Goal: Task Accomplishment & Management: Use online tool/utility

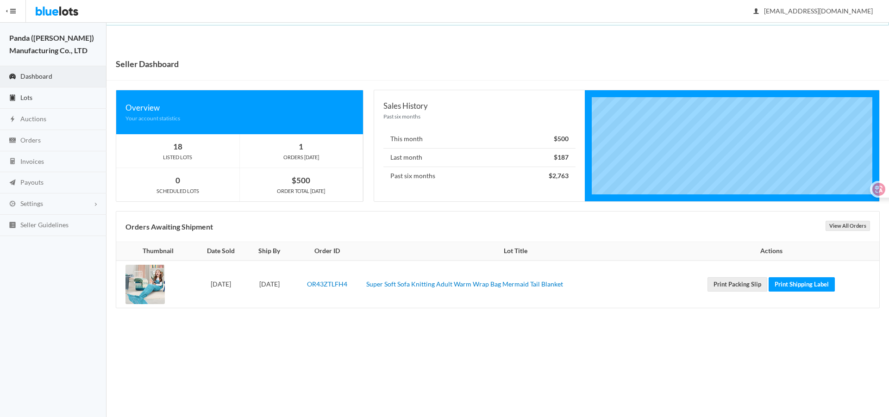
click at [49, 98] on link "Lots" at bounding box center [53, 98] width 107 height 21
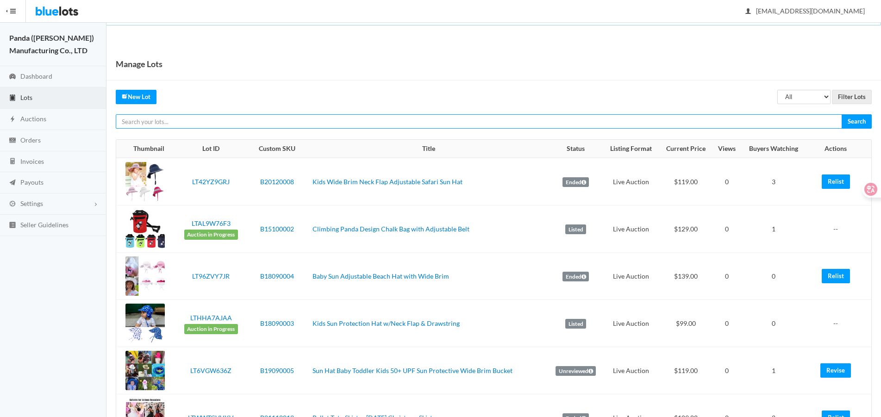
click at [538, 124] on input "text" at bounding box center [479, 121] width 727 height 14
paste input "LTHYWVZFJ9"
type input "LTHYWVZFJ9"
click at [842, 114] on input "Search" at bounding box center [857, 121] width 30 height 14
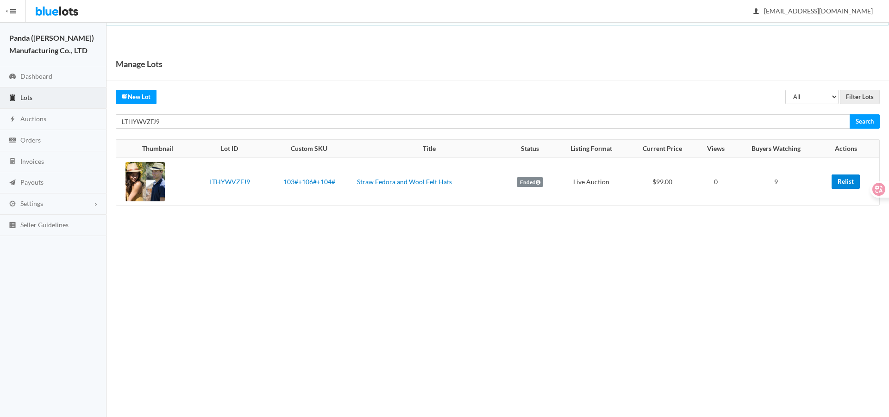
click at [843, 183] on link "Relist" at bounding box center [846, 182] width 28 height 14
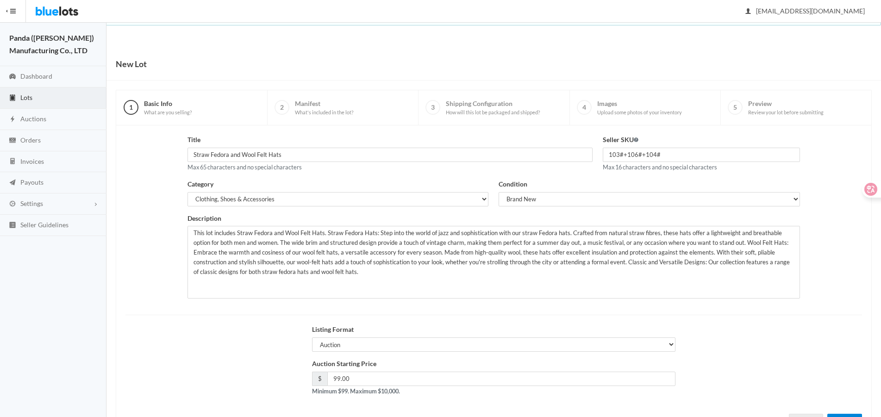
scroll to position [40, 0]
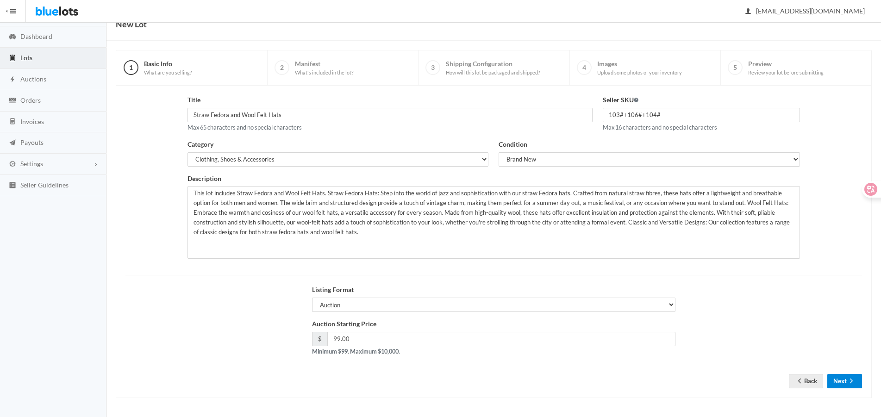
click at [845, 383] on button "Next" at bounding box center [845, 381] width 35 height 14
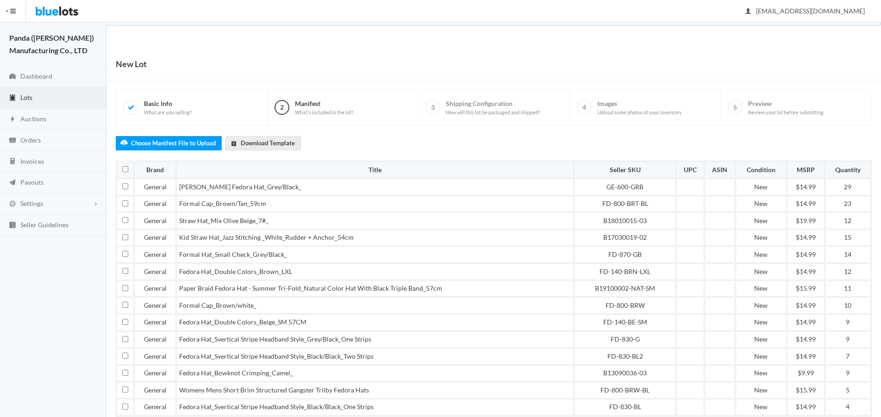
scroll to position [285, 0]
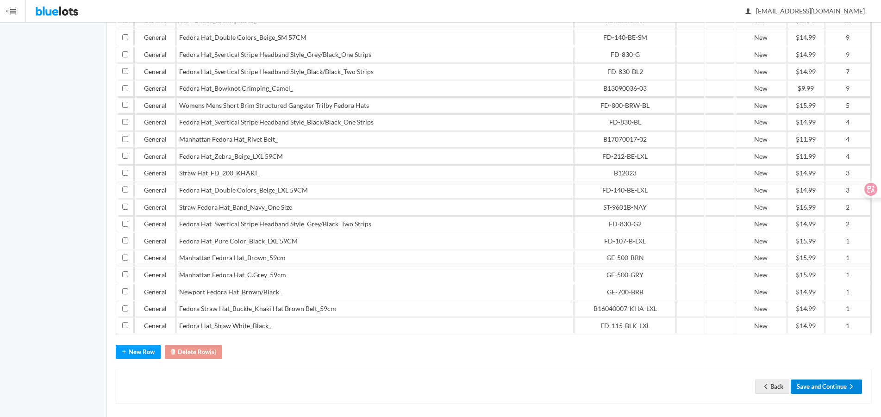
click at [825, 383] on button "Save and Continue" at bounding box center [826, 387] width 71 height 14
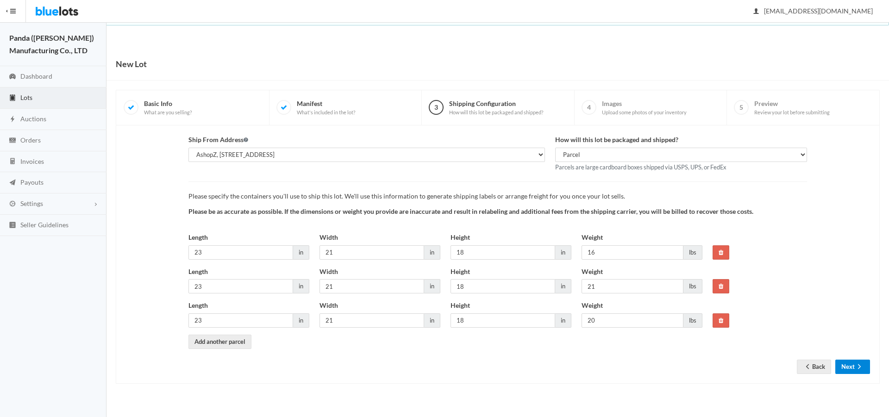
drag, startPoint x: 0, startPoint y: 0, endPoint x: 843, endPoint y: 360, distance: 917.0
click at [843, 360] on button "Next" at bounding box center [852, 367] width 35 height 14
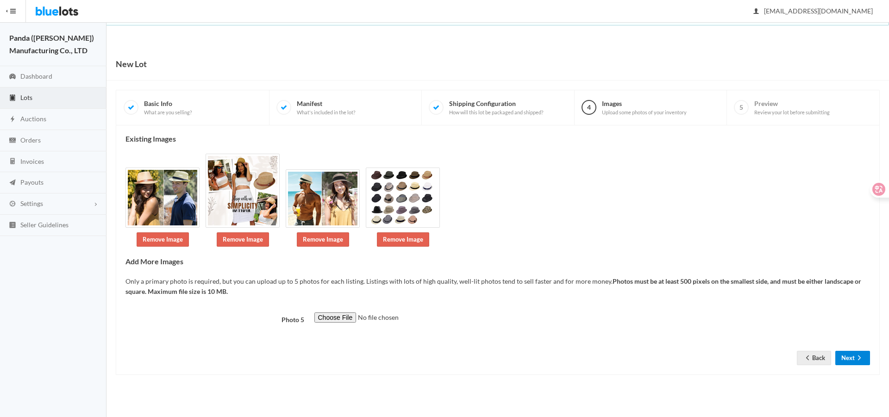
click at [852, 362] on button "Next" at bounding box center [852, 358] width 35 height 14
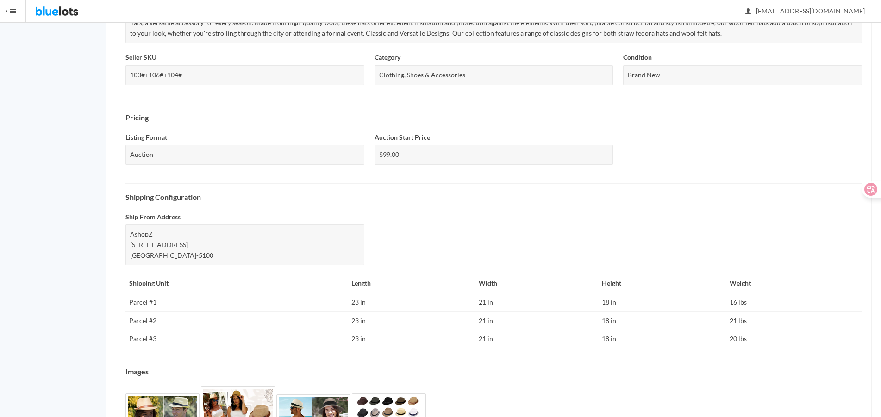
scroll to position [318, 0]
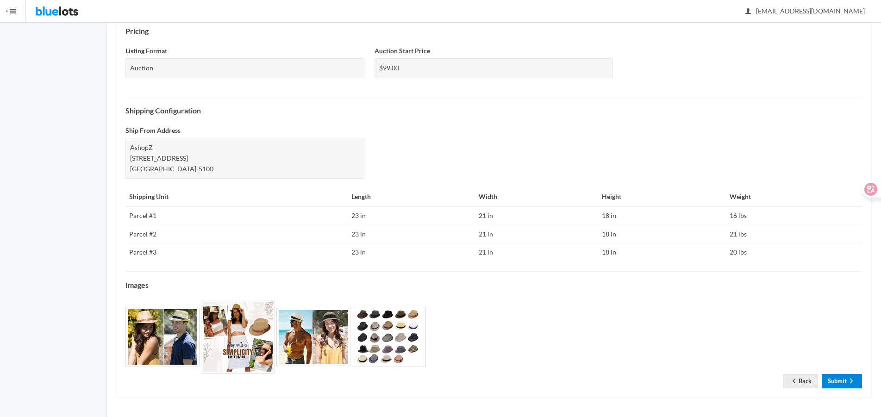
click at [841, 380] on link "Submit" at bounding box center [842, 381] width 40 height 14
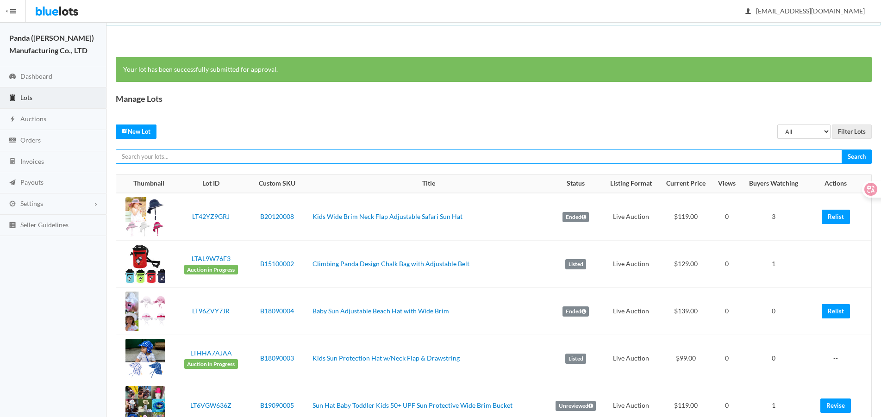
click at [656, 163] on input "text" at bounding box center [479, 157] width 727 height 14
click at [661, 157] on input "text" at bounding box center [479, 157] width 727 height 14
paste input "LTH39G2626"
type input "LTH39G2626"
click at [842, 150] on input "Search" at bounding box center [857, 157] width 30 height 14
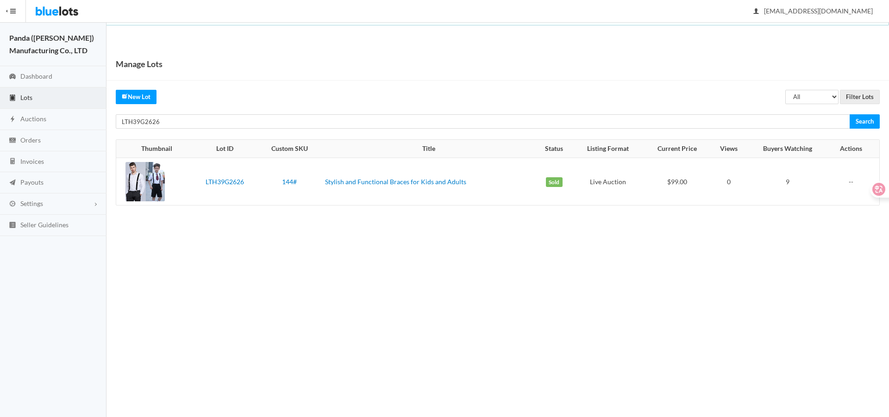
click at [608, 130] on div "Manage Lots All Draft Unreviewed Rejected Scheduled Listed Sold Ended Filter Lo…" at bounding box center [498, 136] width 783 height 177
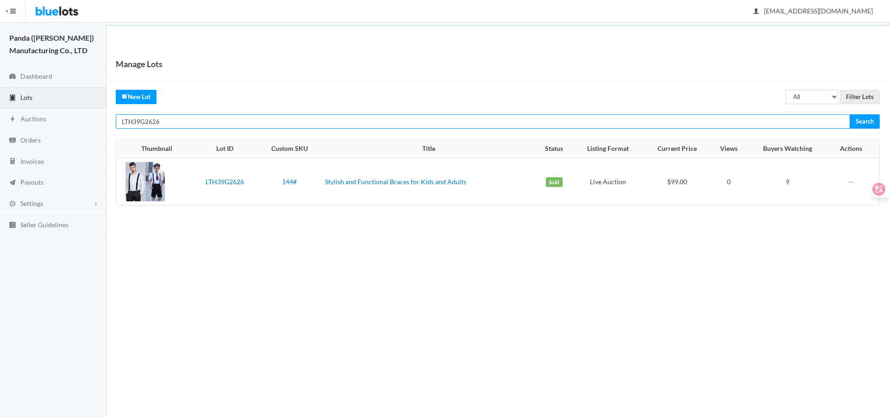
click at [611, 119] on input "LTH39G2626" at bounding box center [483, 121] width 734 height 14
paste input "GKGPZ2Y"
click at [850, 114] on input "Search" at bounding box center [865, 121] width 30 height 14
type input "LTGKGPZ2Y6、"
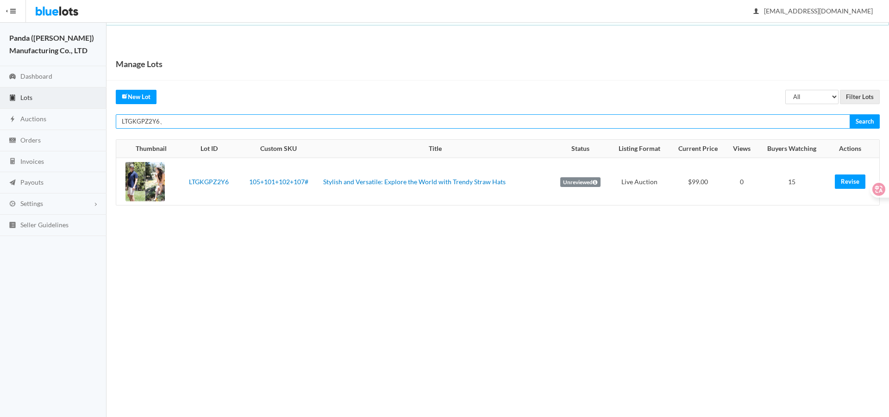
click at [313, 118] on input "LTGKGPZ2Y6、" at bounding box center [483, 121] width 734 height 14
type input "LTGKGPZ2Y6"
click at [850, 114] on input "Search" at bounding box center [865, 121] width 30 height 14
click at [531, 124] on input "LTGKGPZ2Y6" at bounding box center [483, 121] width 734 height 14
paste input "J2P3G93J"
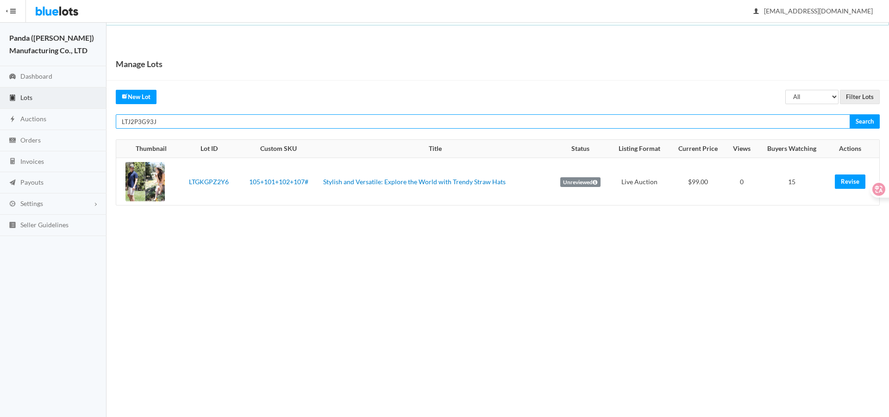
type input "LTJ2P3G93J"
click at [850, 114] on input "Search" at bounding box center [865, 121] width 30 height 14
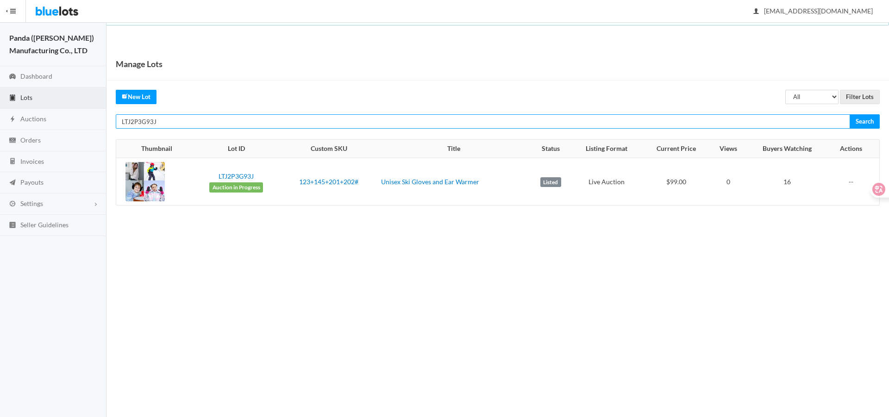
click at [519, 121] on input "LTJ2P3G93J" at bounding box center [483, 121] width 734 height 14
paste input "W267TYVR"
type input "LTW267TYVR"
click at [850, 114] on input "Search" at bounding box center [865, 121] width 30 height 14
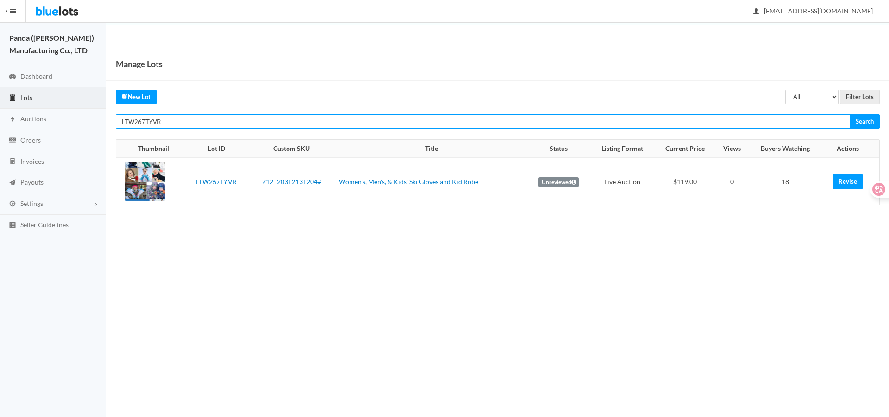
click at [605, 116] on input "LTW267TYVR" at bounding box center [483, 121] width 734 height 14
paste input "KARHZZYL"
type input "LTKARHZZYL"
click at [850, 114] on input "Search" at bounding box center [865, 121] width 30 height 14
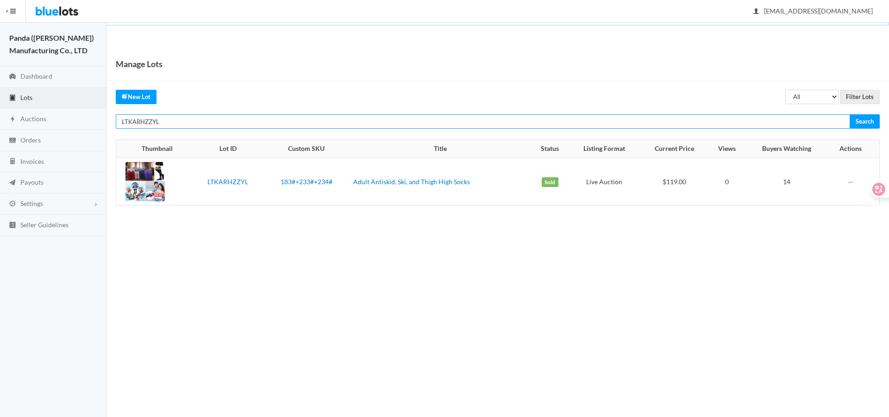
click at [675, 125] on input "LTKARHZZYL" at bounding box center [483, 121] width 734 height 14
paste input "JY7PCV9"
type input "LTJY7PCV9L"
click at [850, 114] on input "Search" at bounding box center [865, 121] width 30 height 14
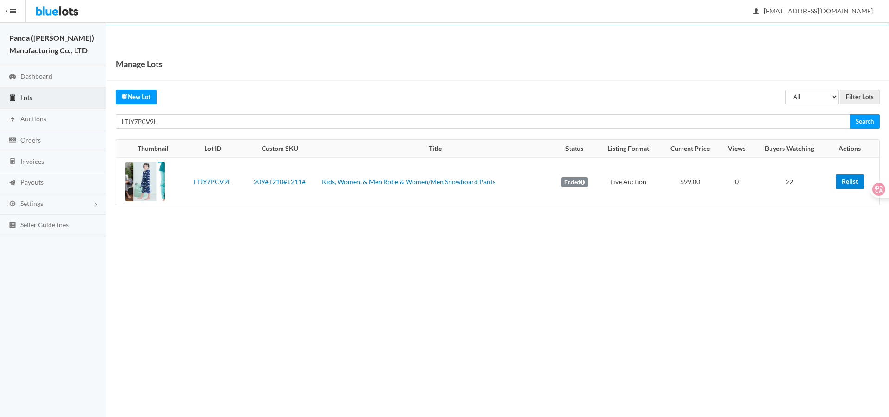
click at [848, 182] on link "Relist" at bounding box center [850, 182] width 28 height 14
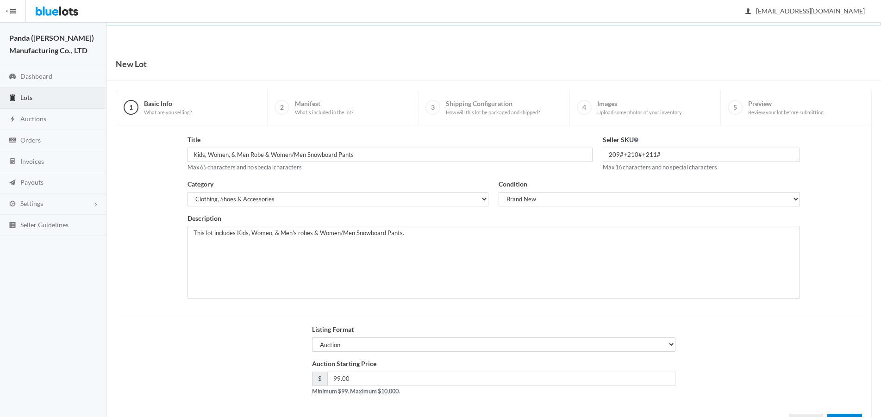
scroll to position [40, 0]
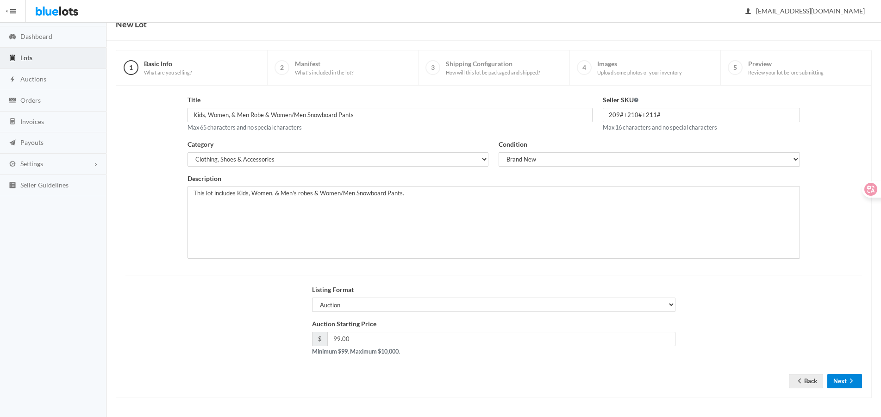
click at [836, 382] on button "Next" at bounding box center [845, 381] width 35 height 14
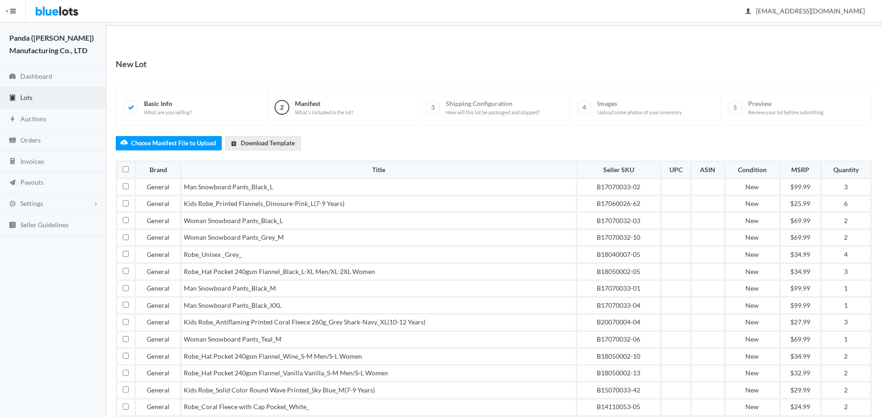
scroll to position [234, 0]
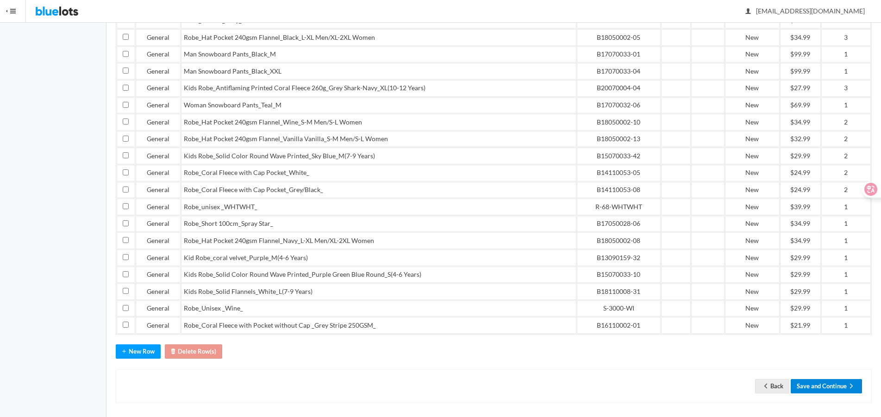
click at [814, 379] on button "Save and Continue" at bounding box center [826, 386] width 71 height 14
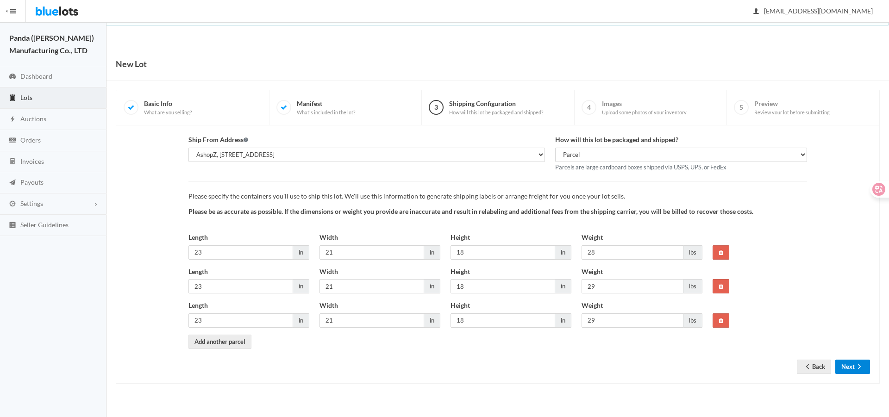
click at [850, 361] on button "Next" at bounding box center [852, 367] width 35 height 14
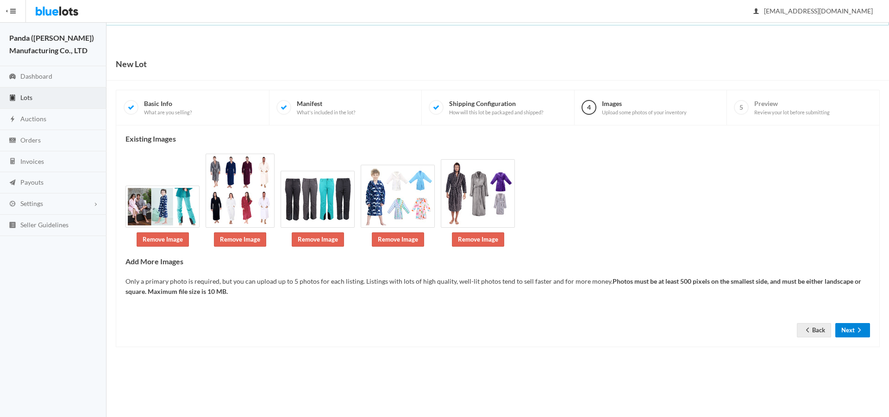
click at [842, 326] on button "Next" at bounding box center [852, 330] width 35 height 14
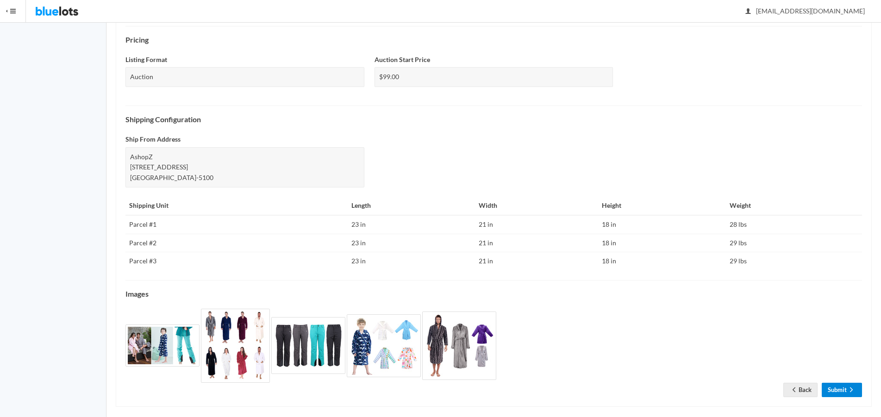
scroll to position [287, 0]
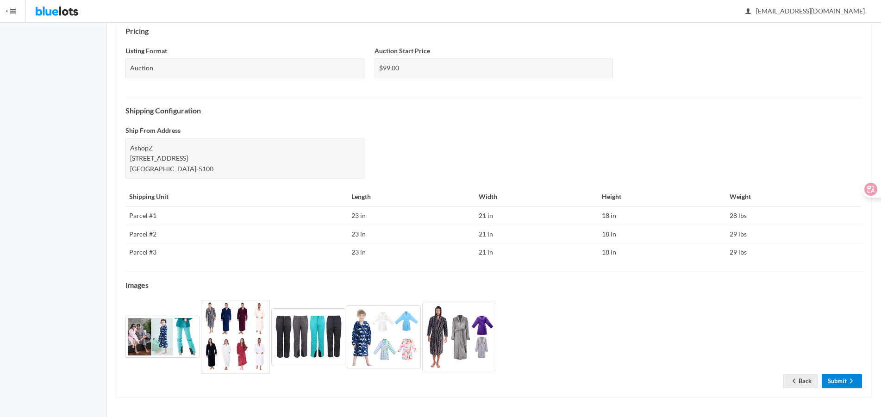
click at [837, 385] on link "Submit" at bounding box center [842, 381] width 40 height 14
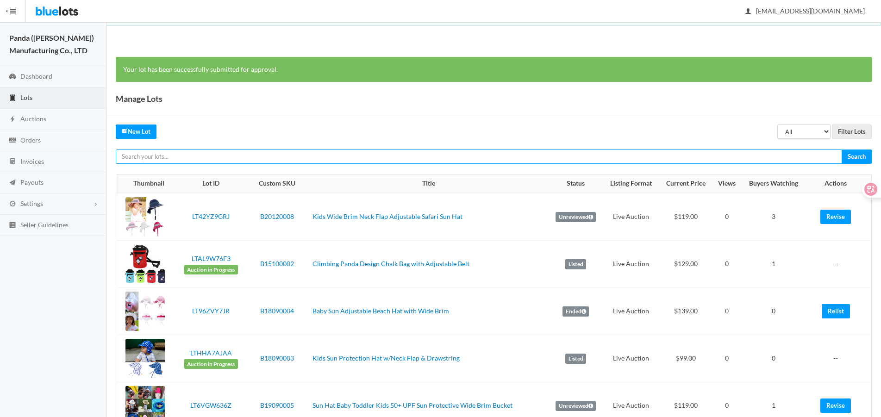
click at [643, 157] on input "text" at bounding box center [479, 157] width 727 height 14
paste input "LTRJV9PYR9"
type input "LTRJV9PYR9"
click at [842, 150] on input "Search" at bounding box center [857, 157] width 30 height 14
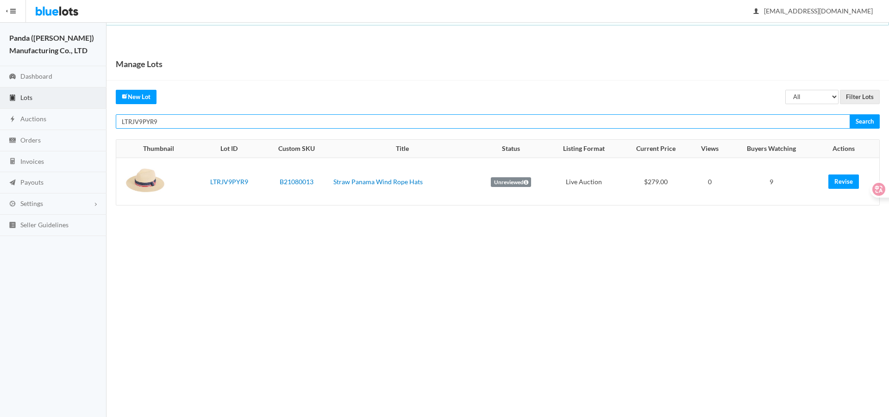
click at [734, 126] on input "LTRJV9PYR9" at bounding box center [483, 121] width 734 height 14
paste input "KC47T9J6"
type input "LTKC47T9J6"
click at [850, 114] on input "Search" at bounding box center [865, 121] width 30 height 14
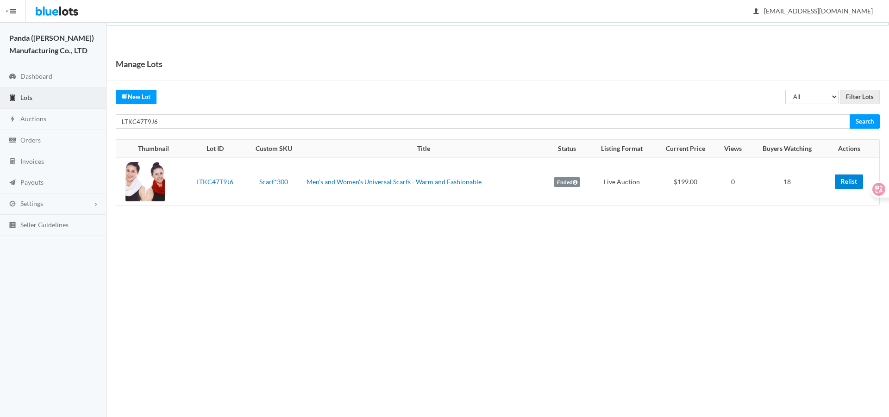
drag, startPoint x: 852, startPoint y: 181, endPoint x: 504, endPoint y: 22, distance: 382.1
click at [852, 180] on link "Relist" at bounding box center [849, 182] width 28 height 14
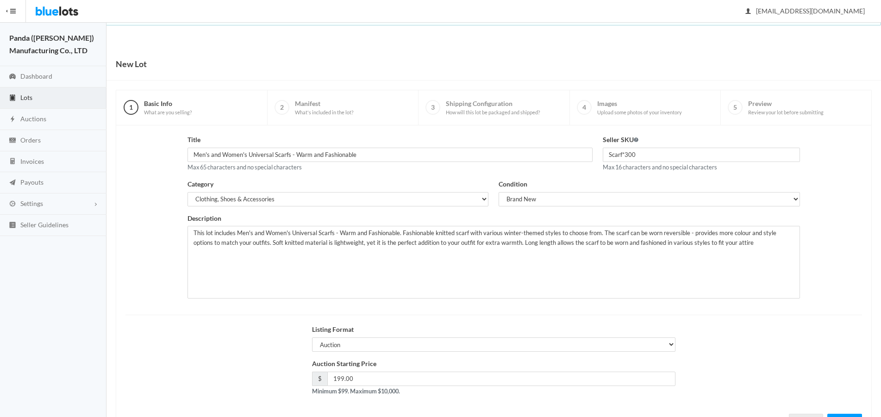
scroll to position [40, 0]
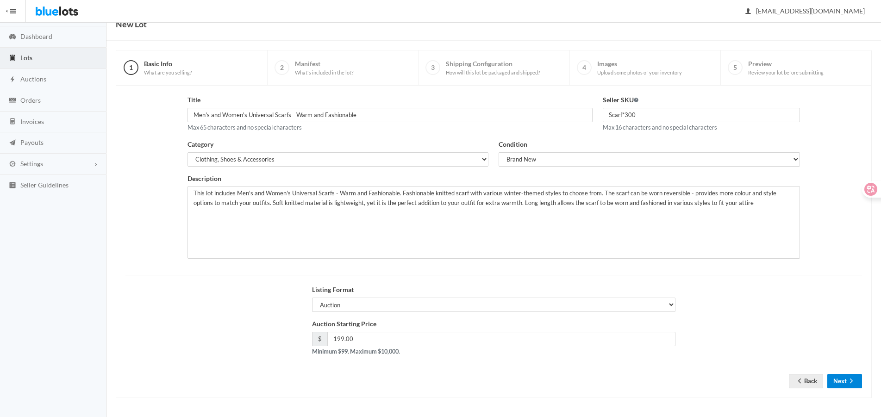
drag, startPoint x: 841, startPoint y: 378, endPoint x: 841, endPoint y: 362, distance: 16.2
click at [841, 375] on button "Next" at bounding box center [845, 381] width 35 height 14
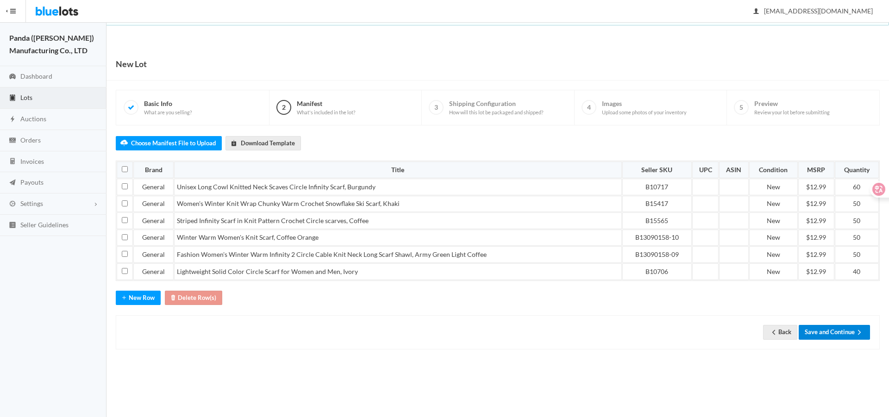
click at [827, 325] on button "Save and Continue" at bounding box center [834, 332] width 71 height 14
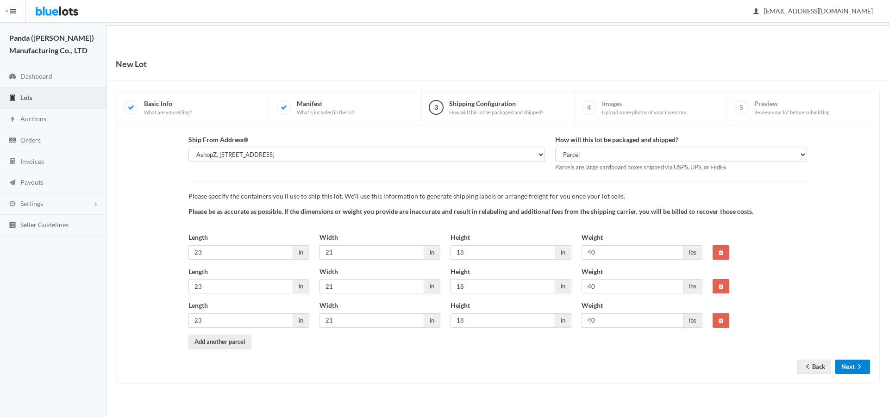
click at [841, 368] on button "Next" at bounding box center [852, 367] width 35 height 14
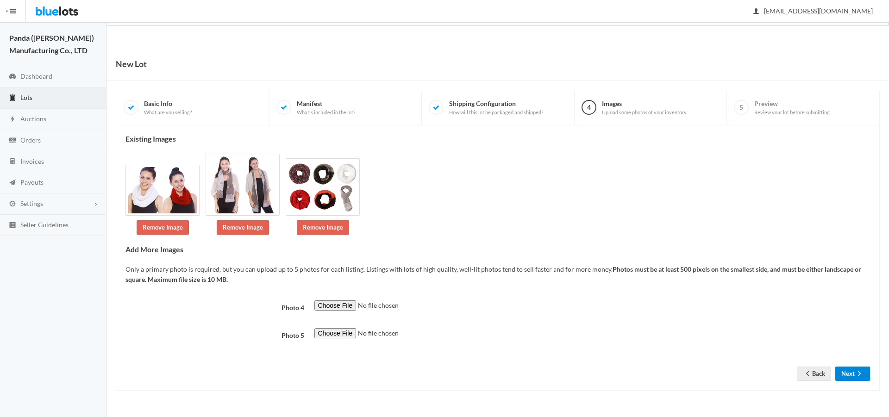
drag, startPoint x: 0, startPoint y: 0, endPoint x: 864, endPoint y: 372, distance: 940.9
click at [866, 375] on button "Next" at bounding box center [852, 374] width 35 height 14
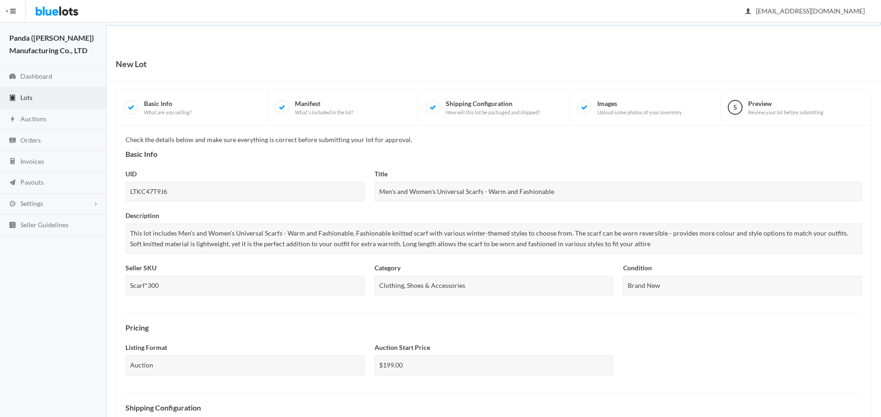
scroll to position [285, 0]
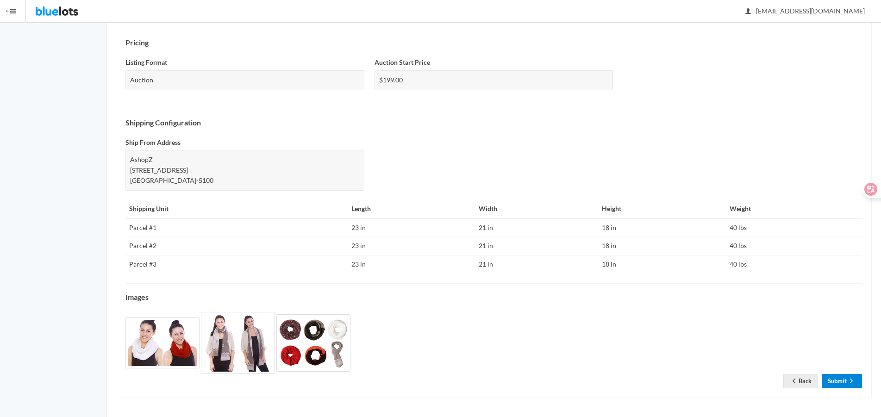
click at [847, 378] on link "Submit" at bounding box center [842, 381] width 40 height 14
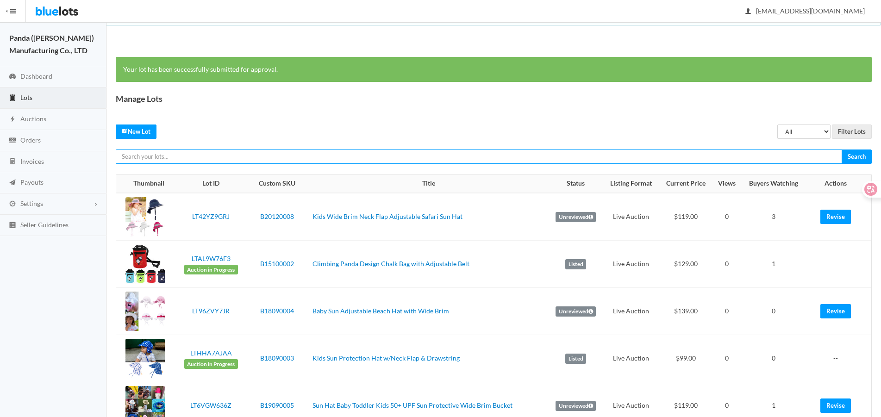
click at [816, 156] on input "text" at bounding box center [479, 157] width 727 height 14
paste input "LT33R2FG62"
type input "LT33R2FG62"
click at [842, 150] on input "Search" at bounding box center [857, 157] width 30 height 14
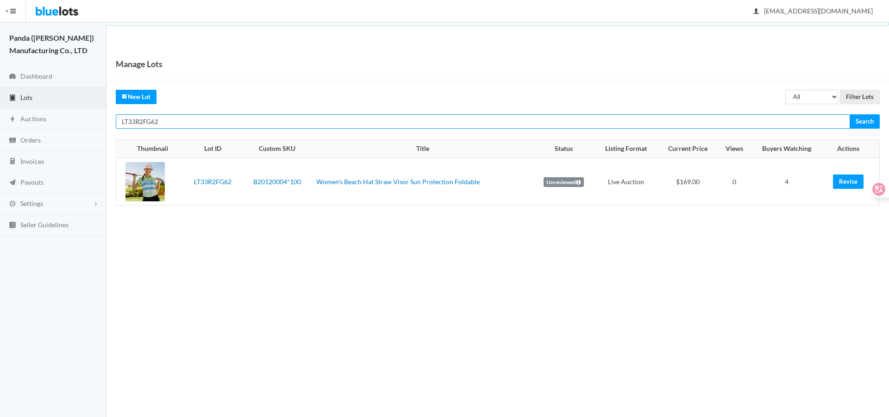
click at [671, 117] on input "LT33R2FG62" at bounding box center [483, 121] width 734 height 14
paste input "RR4PR"
type input "LT3RR4PR62"
click at [850, 114] on input "Search" at bounding box center [865, 121] width 30 height 14
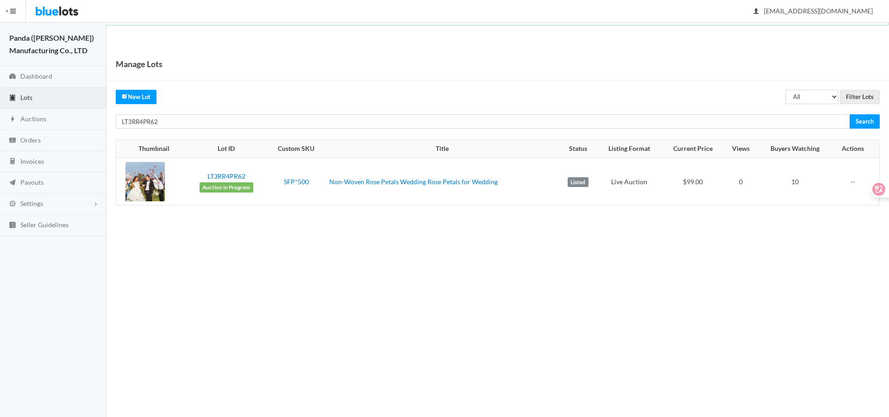
drag, startPoint x: 809, startPoint y: 129, endPoint x: 808, endPoint y: 123, distance: 6.0
click at [808, 128] on div "Manage Lots All Draft Unreviewed Rejected Scheduled Listed Sold Ended Filter Lo…" at bounding box center [498, 136] width 783 height 177
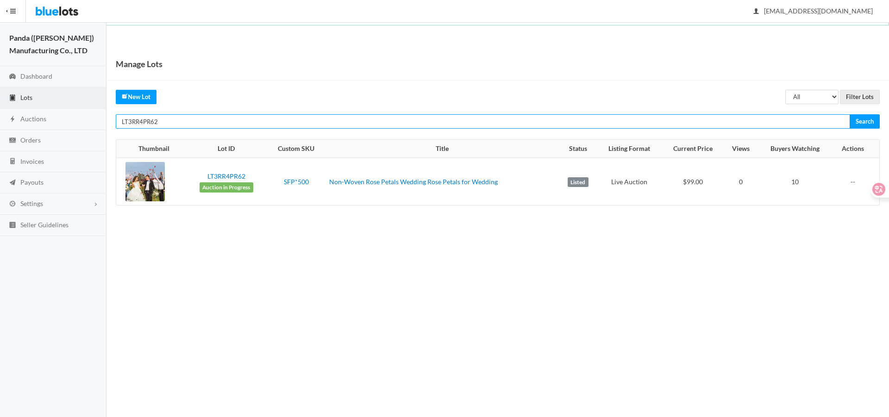
click at [808, 122] on input "LT3RR4PR62" at bounding box center [483, 121] width 734 height 14
paste input "CJJH7CWW"
type input "LTCJJH7CWW"
click at [850, 114] on input "Search" at bounding box center [865, 121] width 30 height 14
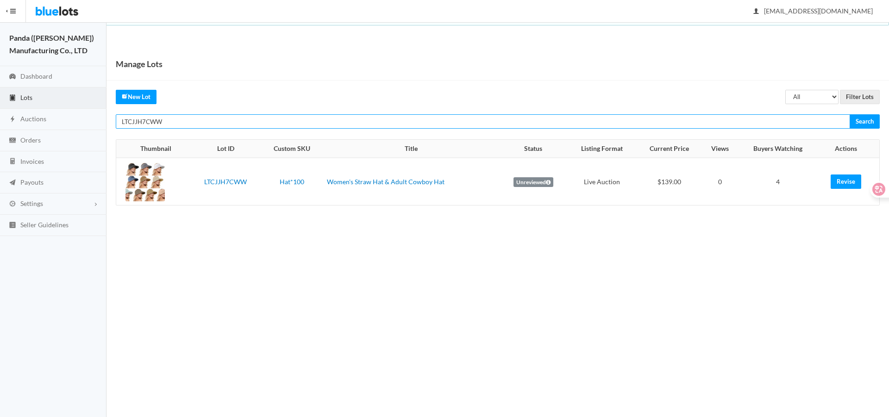
click at [806, 120] on input "LTCJJH7CWW" at bounding box center [483, 121] width 734 height 14
paste input "2Z73VPLG"
type input "LT2Z73VPLG"
click at [850, 114] on input "Search" at bounding box center [865, 121] width 30 height 14
click at [790, 125] on input "LT2Z73VPLG" at bounding box center [483, 121] width 734 height 14
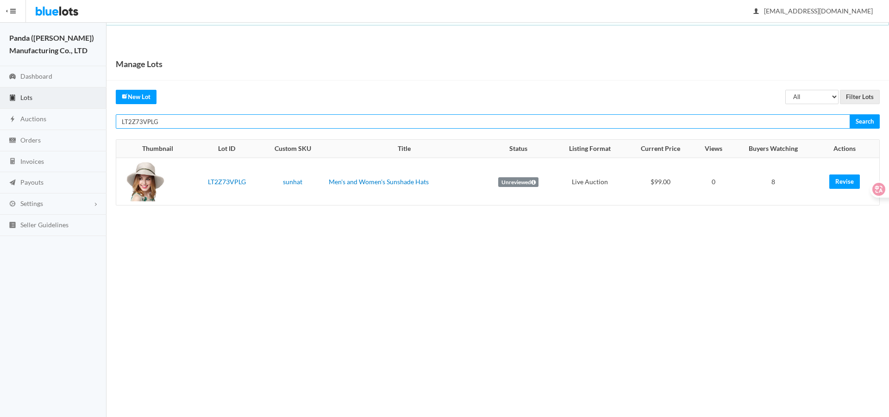
paste input "9JG2WZ72"
type input "LT9JG2WZ72"
click at [850, 114] on input "Search" at bounding box center [865, 121] width 30 height 14
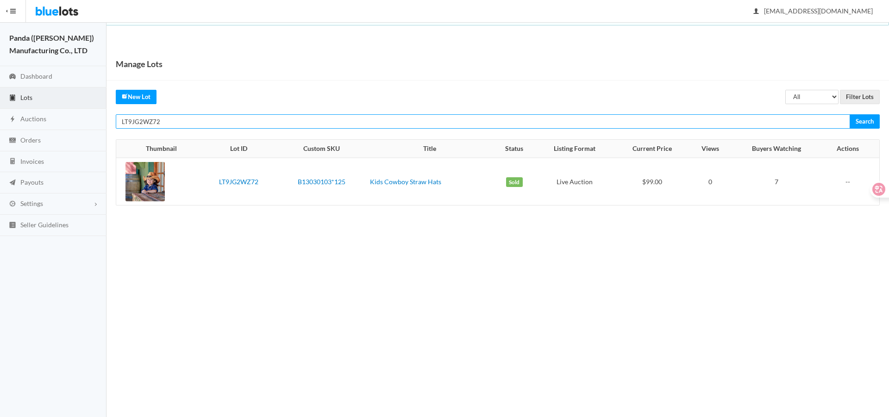
click at [739, 122] on input "LT9JG2WZ72" at bounding box center [483, 121] width 734 height 14
paste input "YR3PHHV7"
type input "LTYR3PHHV7"
click at [850, 114] on input "Search" at bounding box center [865, 121] width 30 height 14
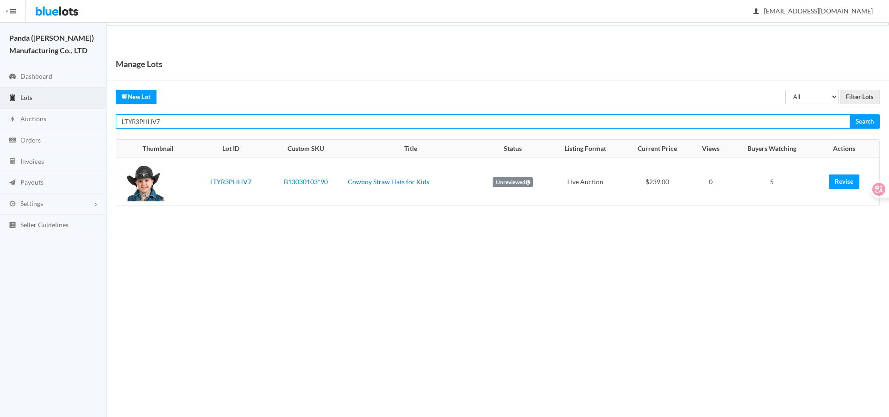
click at [819, 123] on input "LTYR3PHHV7" at bounding box center [483, 121] width 734 height 14
paste input "A674JYLF"
type input "LTA674JYLF"
click at [850, 114] on input "Search" at bounding box center [865, 121] width 30 height 14
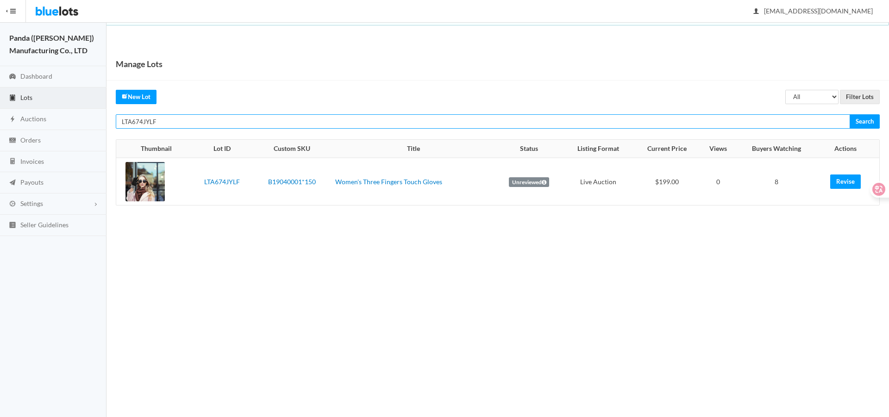
click at [774, 121] on input "LTA674JYLF" at bounding box center [483, 121] width 734 height 14
paste input "TXRHJJCX"
type input "LTTXRHJJCX"
click at [850, 114] on input "Search" at bounding box center [865, 121] width 30 height 14
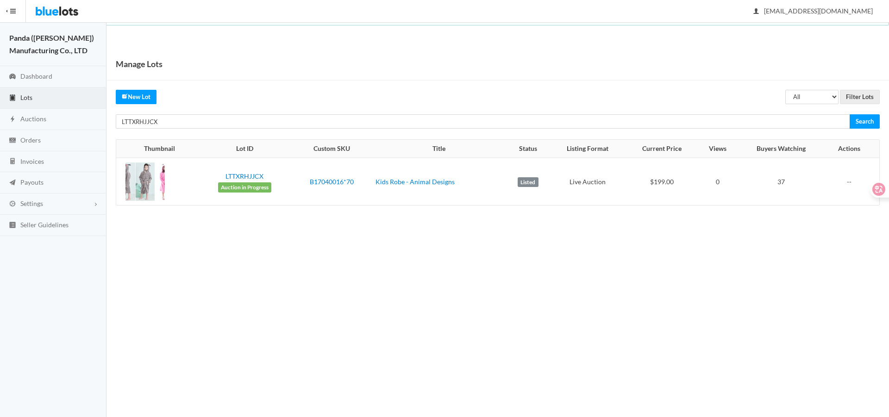
click at [699, 131] on div "Manage Lots All Draft Unreviewed Rejected Scheduled Listed Sold Ended Filter Lo…" at bounding box center [498, 136] width 783 height 177
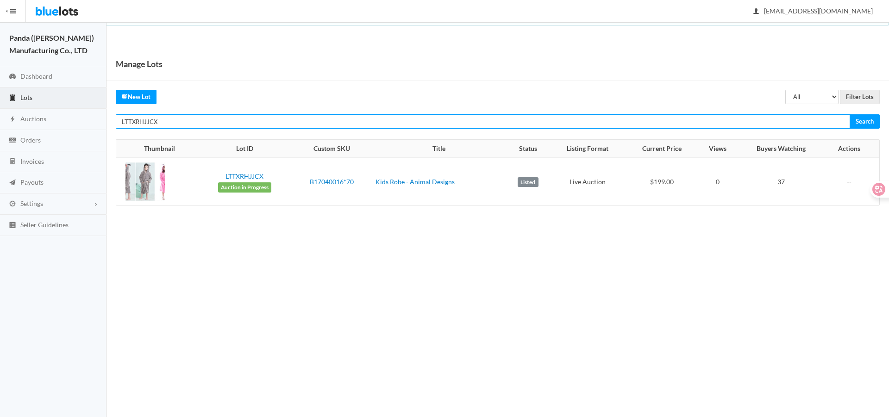
click at [708, 119] on input "LTTXRHJJCX" at bounding box center [483, 121] width 734 height 14
paste input "ZRKGJW9A"
type input "LTZRKGJW9A"
click at [850, 114] on input "Search" at bounding box center [865, 121] width 30 height 14
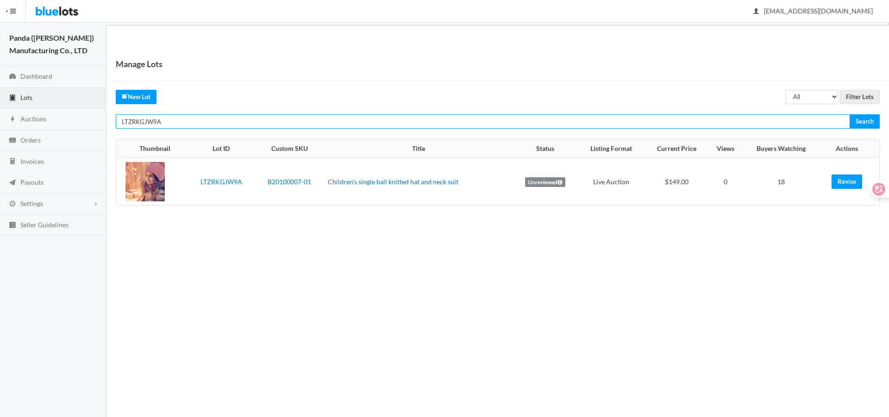
click at [701, 125] on input "LTZRKGJW9A" at bounding box center [483, 121] width 734 height 14
paste input "HWKRTWVH"
type input "LTHWKRTWVH"
click at [850, 114] on input "Search" at bounding box center [865, 121] width 30 height 14
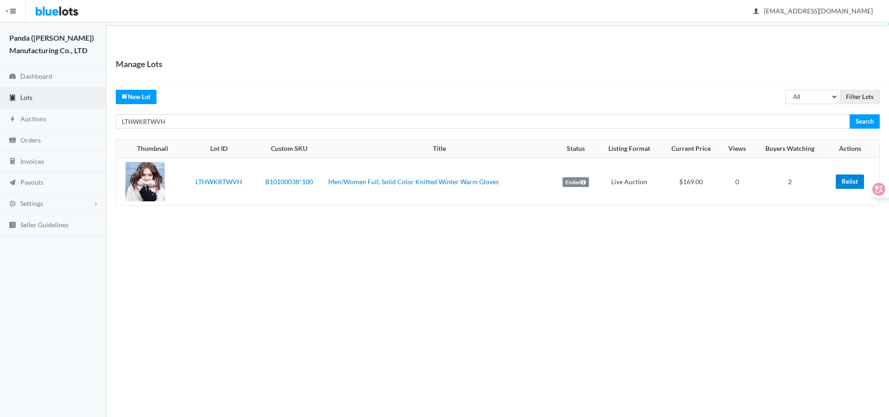
click at [847, 180] on link "Relist" at bounding box center [850, 182] width 28 height 14
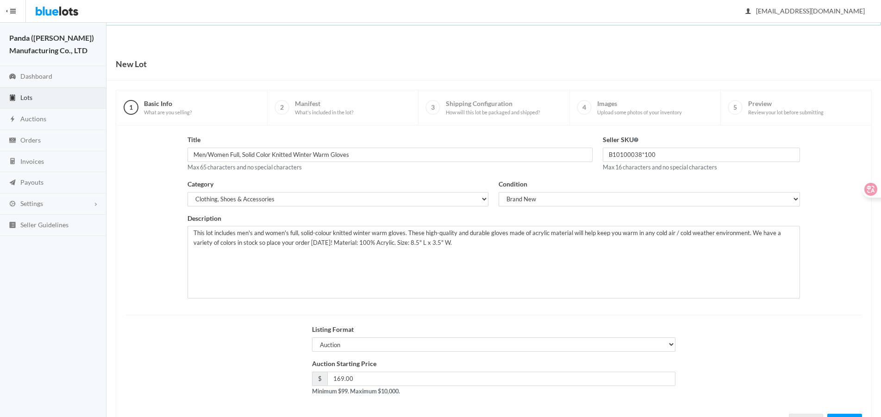
scroll to position [40, 0]
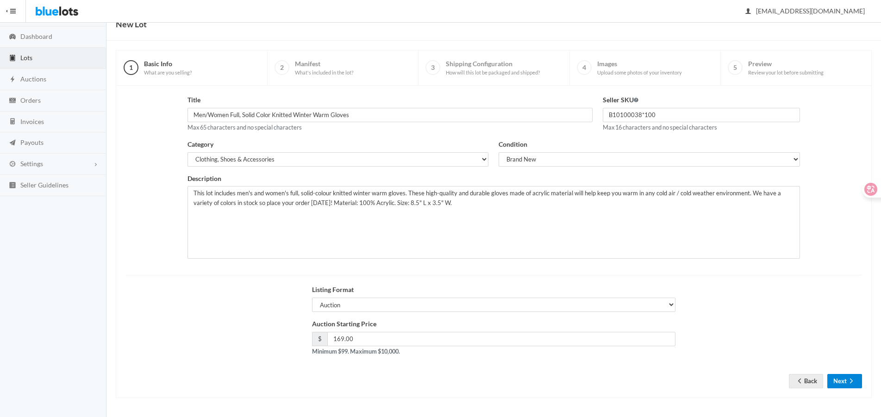
click at [844, 386] on button "Next" at bounding box center [845, 381] width 35 height 14
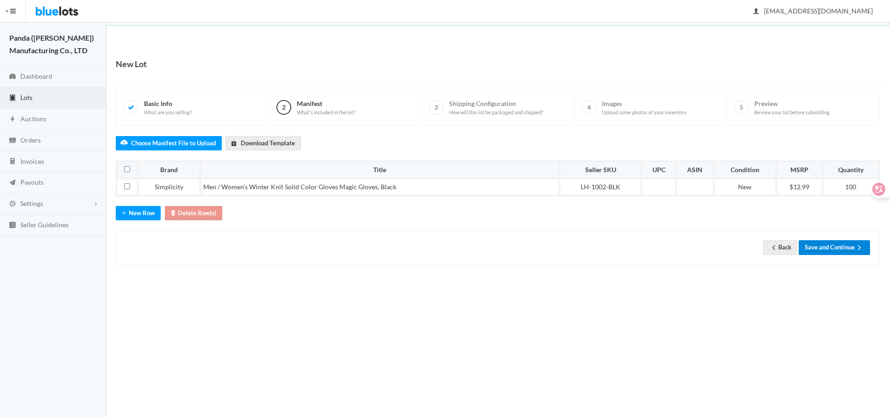
click at [848, 252] on button "Save and Continue" at bounding box center [834, 247] width 71 height 14
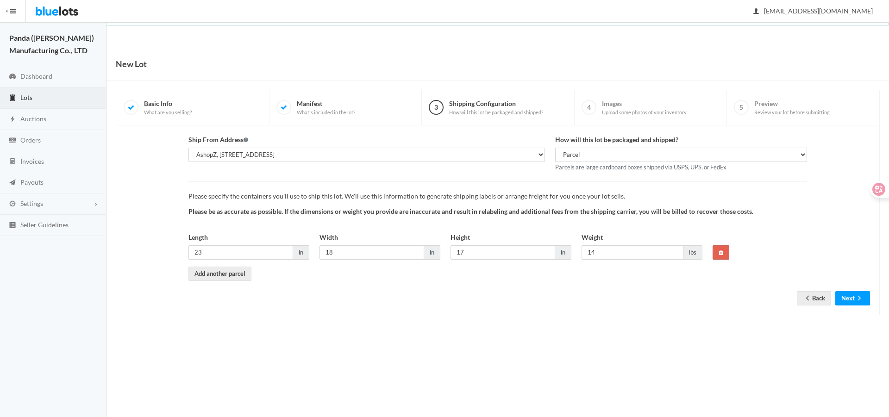
click at [836, 307] on div "Ship From Address AshopZ, 801 W Walnut St Ste 18, Compton, CA, 90220-5100 How w…" at bounding box center [498, 220] width 764 height 190
click at [841, 301] on button "Next" at bounding box center [852, 298] width 35 height 14
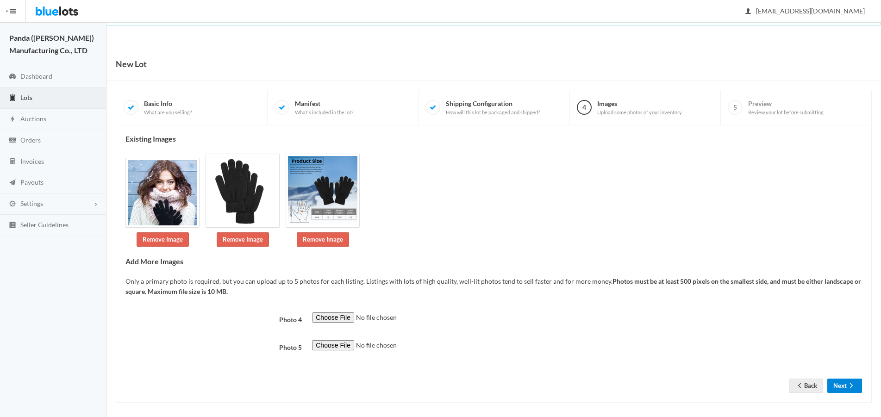
click at [842, 387] on button "Next" at bounding box center [845, 386] width 35 height 14
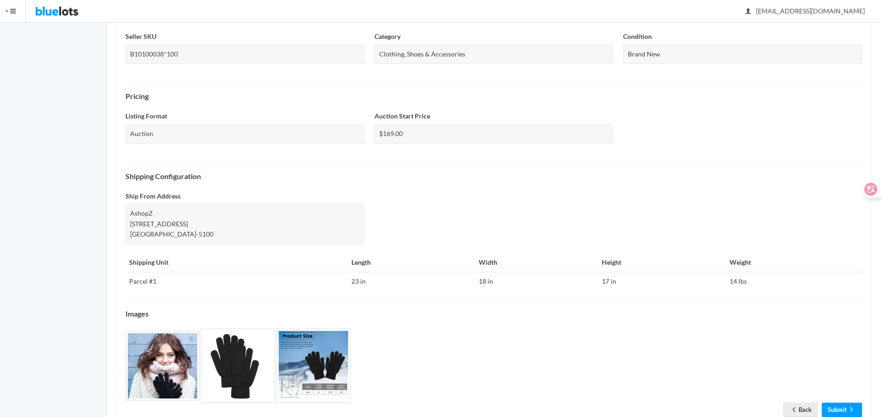
scroll to position [261, 0]
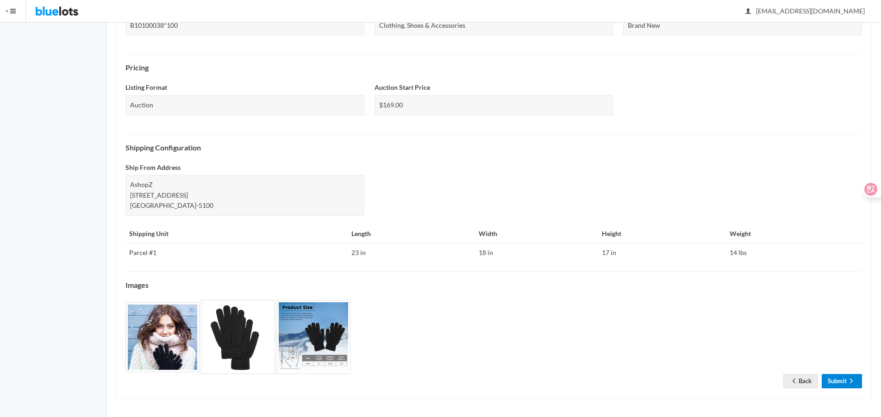
drag, startPoint x: 829, startPoint y: 379, endPoint x: 872, endPoint y: 319, distance: 74.3
click at [829, 379] on link "Submit" at bounding box center [842, 381] width 40 height 14
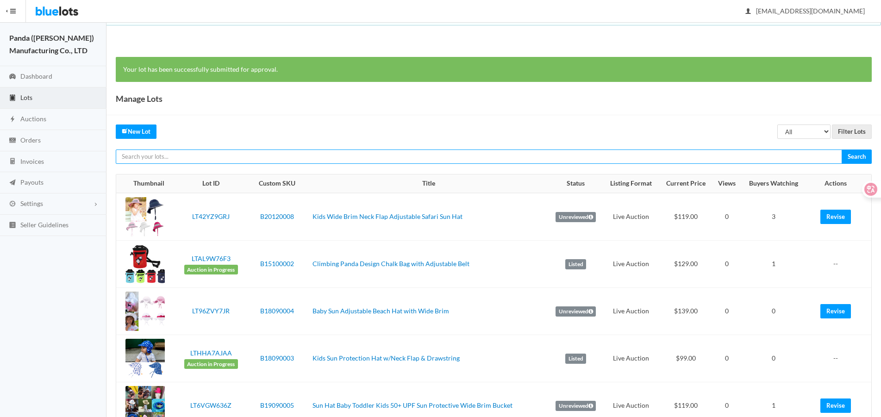
click at [799, 158] on input "text" at bounding box center [479, 157] width 727 height 14
paste input "LTHWKRTWVH"
type input "LTHWKRTWVH"
click at [842, 150] on input "Search" at bounding box center [857, 157] width 30 height 14
